Goal: Go to known website: Access a specific website the user already knows

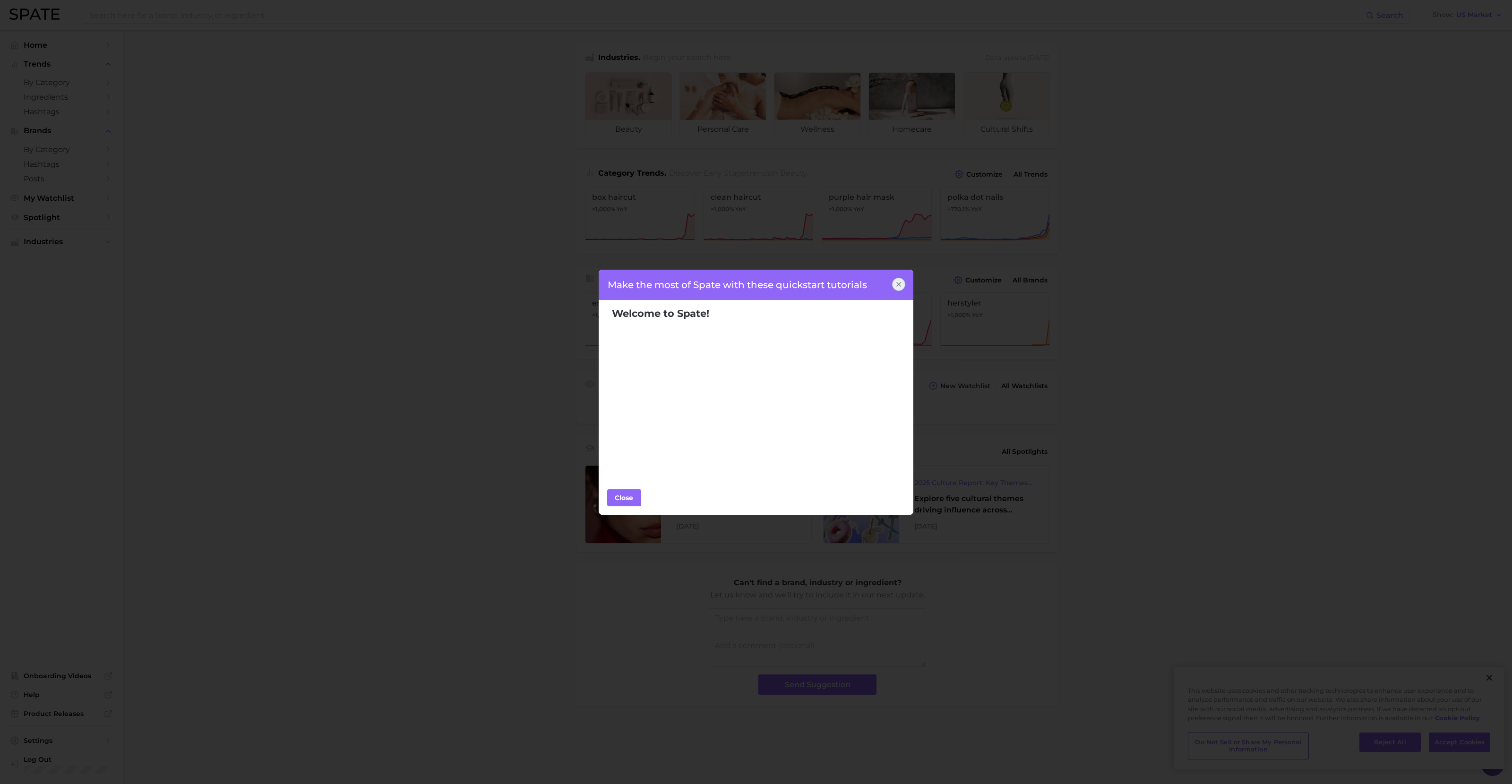
click at [899, 285] on icon at bounding box center [899, 284] width 4 height 4
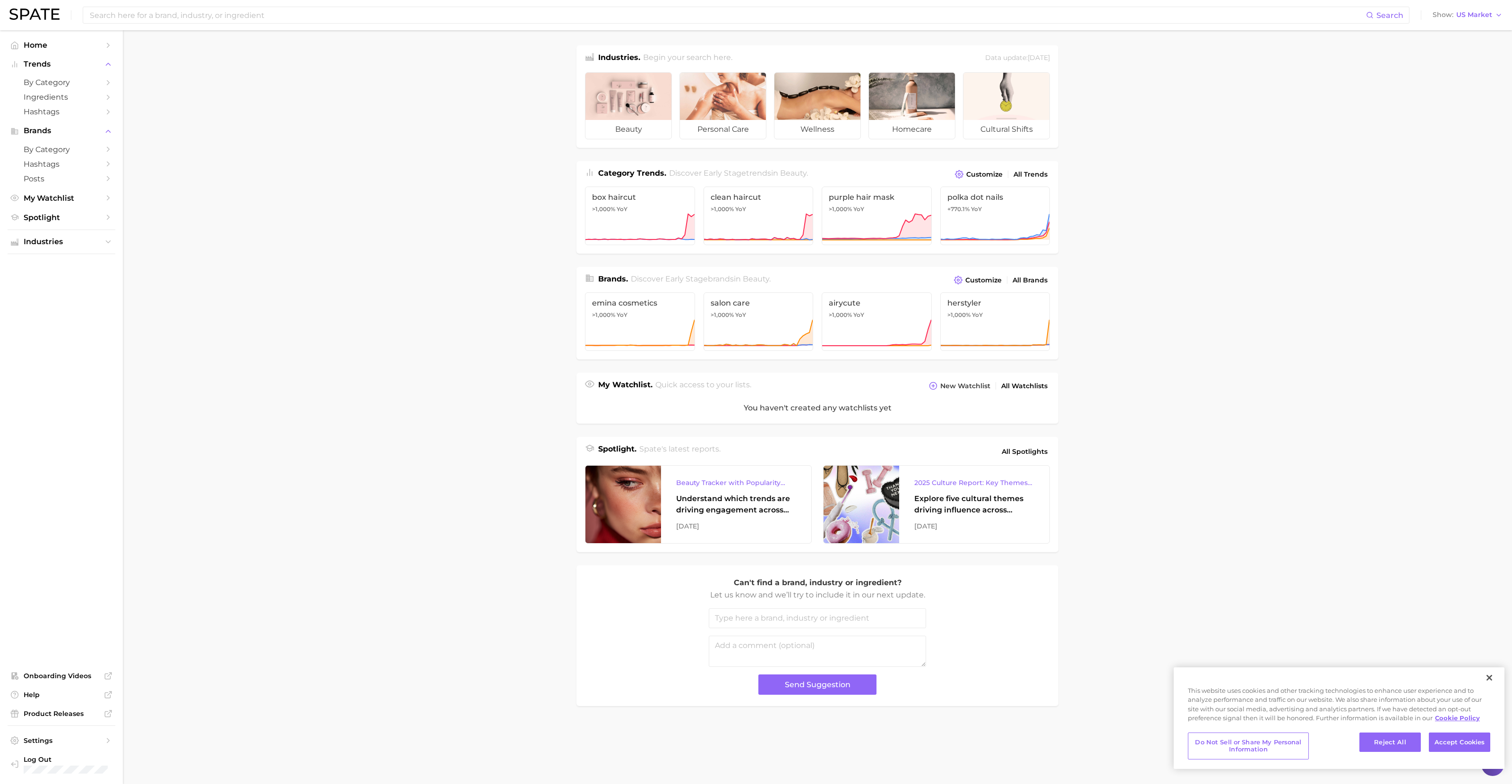
click at [418, 587] on main "Industries. Begin your search here. Data update: [DATE] beauty personal care we…" at bounding box center [818, 392] width 1389 height 723
